Goal: Task Accomplishment & Management: Complete application form

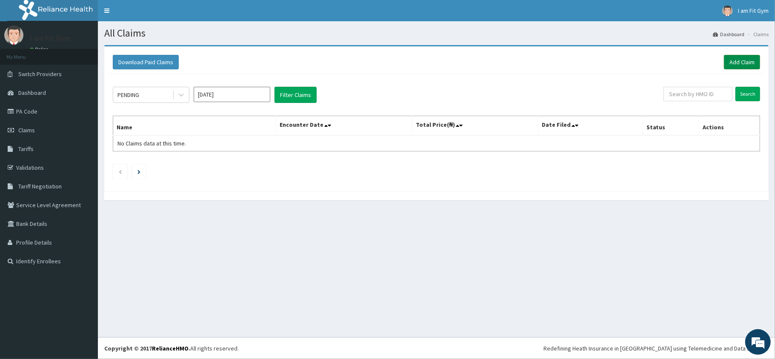
click at [742, 55] on link "Add Claim" at bounding box center [742, 62] width 36 height 14
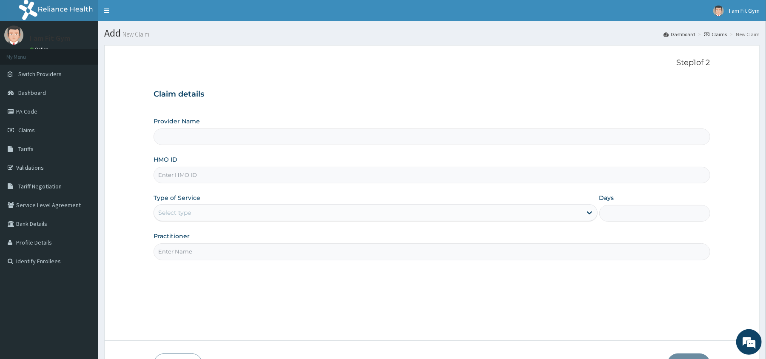
click at [454, 255] on input "Practitioner" at bounding box center [432, 251] width 556 height 17
type input "razz"
type input "I am Fit Gym - Ajah"
type input "1"
type input "razzie"
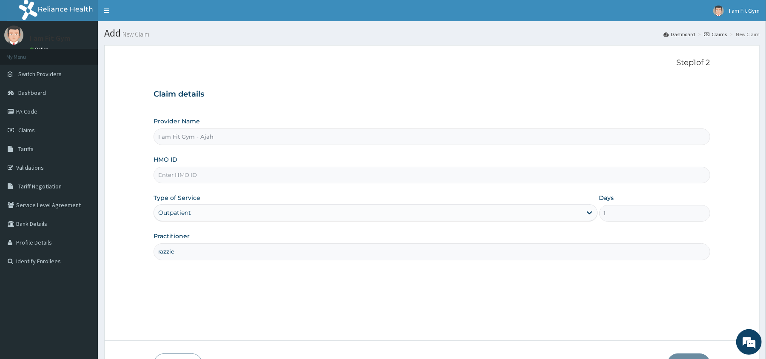
click at [427, 175] on input "HMO ID" at bounding box center [432, 175] width 556 height 17
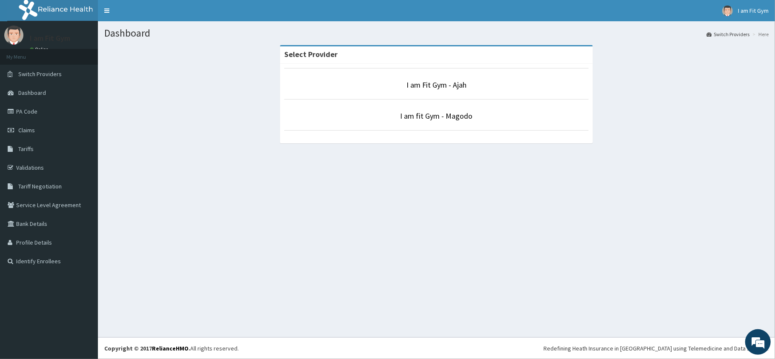
click at [400, 80] on p "I am Fit Gym - Ajah" at bounding box center [436, 85] width 305 height 11
click at [410, 83] on link "I am Fit Gym - Ajah" at bounding box center [436, 85] width 60 height 10
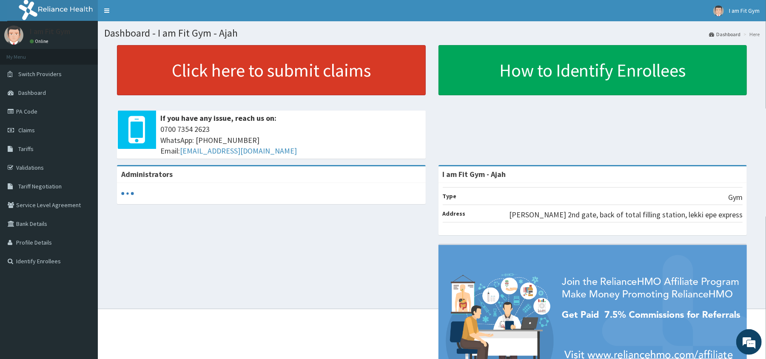
click at [352, 71] on link "Click here to submit claims" at bounding box center [271, 70] width 309 height 50
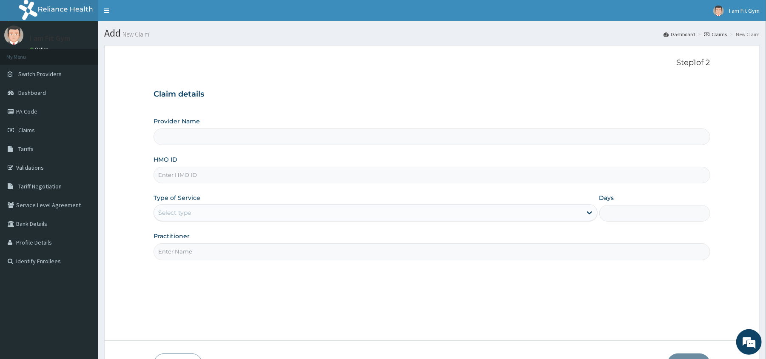
type input "I am Fit Gym - Ajah"
type input "1"
click at [259, 251] on input "Practitioner" at bounding box center [432, 251] width 556 height 17
type input "razzie"
click at [219, 177] on input "HMO ID" at bounding box center [432, 175] width 556 height 17
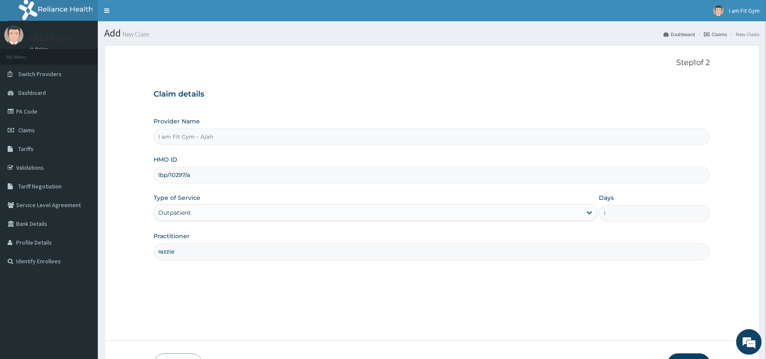
type input "lbp/10297/a"
click at [691, 354] on button "Next" at bounding box center [689, 365] width 43 height 22
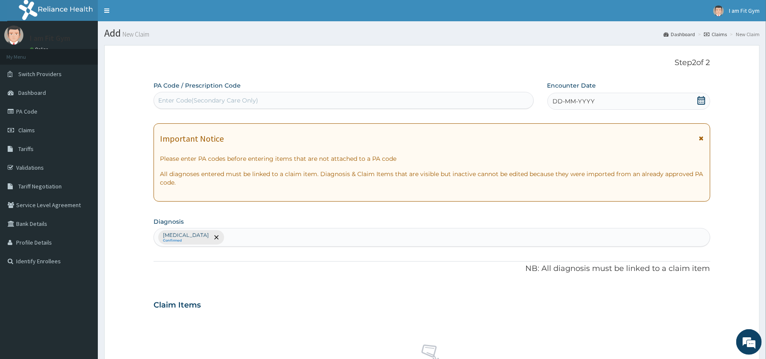
click at [628, 107] on div "DD-MM-YYYY" at bounding box center [629, 101] width 163 height 17
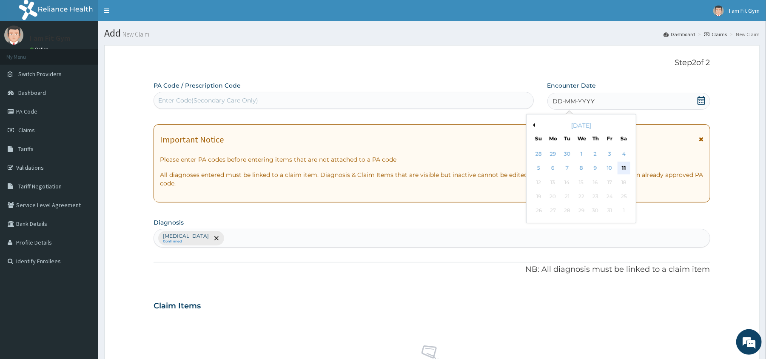
click at [623, 164] on div "11" at bounding box center [623, 168] width 13 height 13
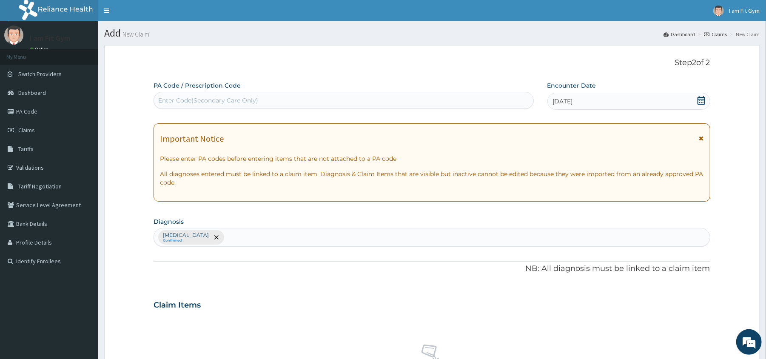
click at [503, 101] on div "Enter Code(Secondary Care Only)" at bounding box center [343, 101] width 379 height 14
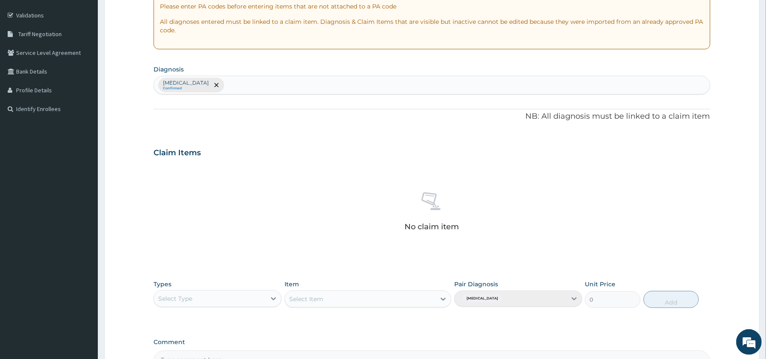
scroll to position [170, 0]
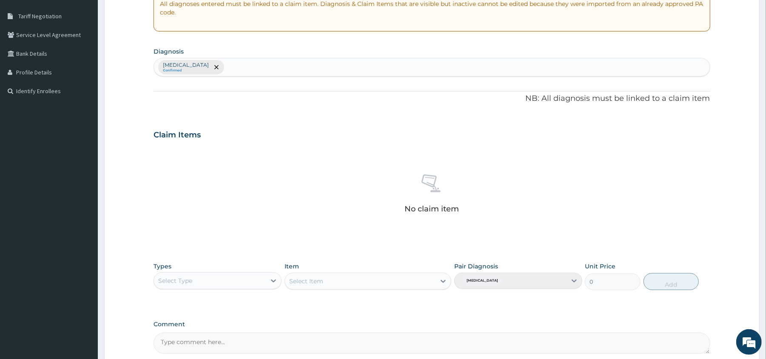
type input "PA/6E0AEF"
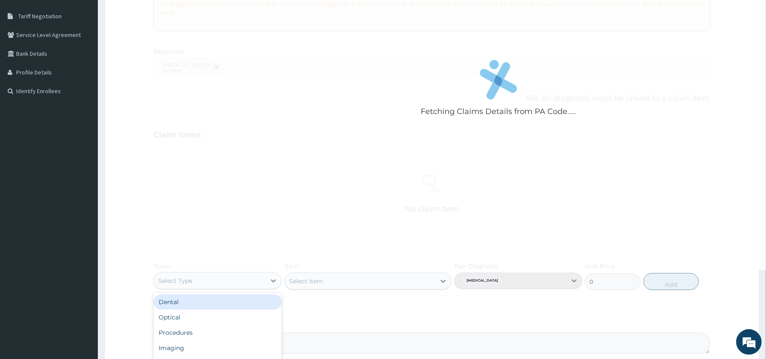
click at [242, 286] on div "Select Type" at bounding box center [210, 281] width 112 height 14
type input "gym"
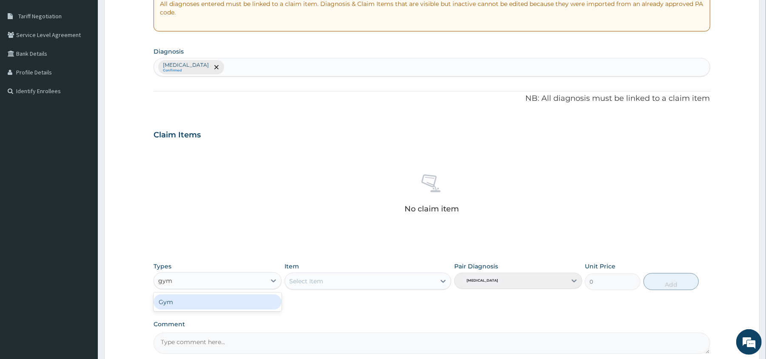
click at [242, 298] on div "Gym" at bounding box center [218, 301] width 128 height 15
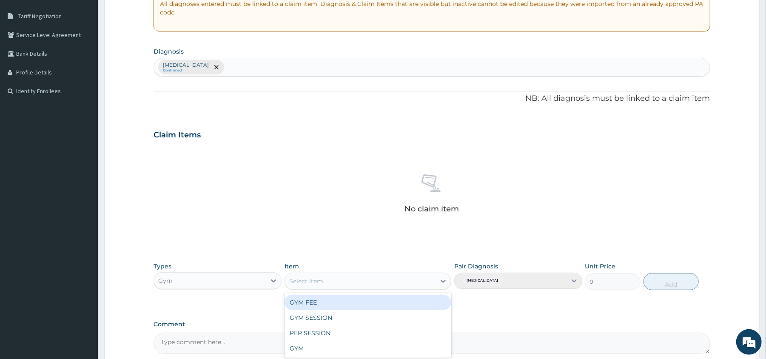
click at [303, 283] on div "Select Item" at bounding box center [306, 281] width 34 height 9
click at [300, 302] on div "GYM FEE" at bounding box center [368, 302] width 167 height 15
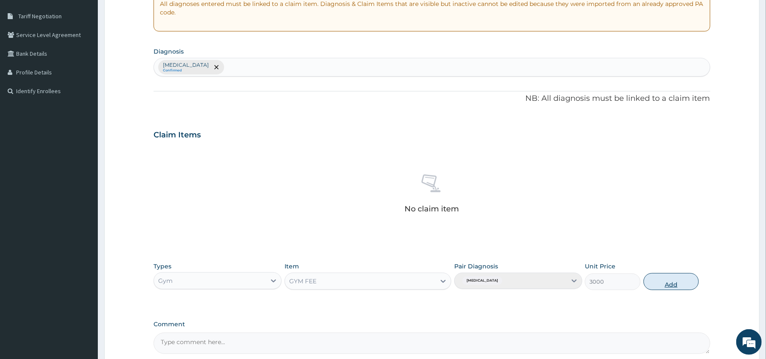
click at [661, 277] on button "Add" at bounding box center [672, 281] width 56 height 17
type input "0"
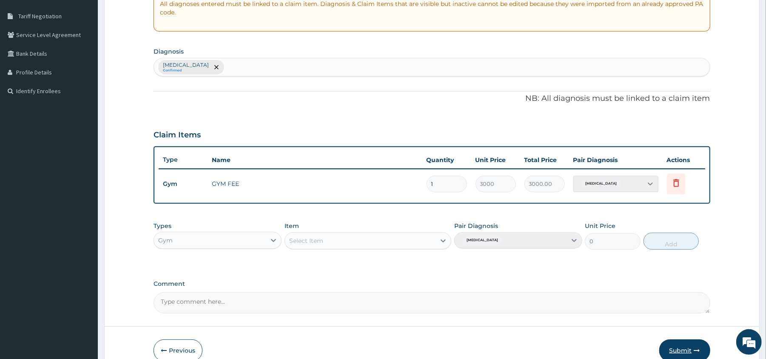
click at [676, 351] on button "Submit" at bounding box center [684, 351] width 51 height 22
